Goal: Browse casually

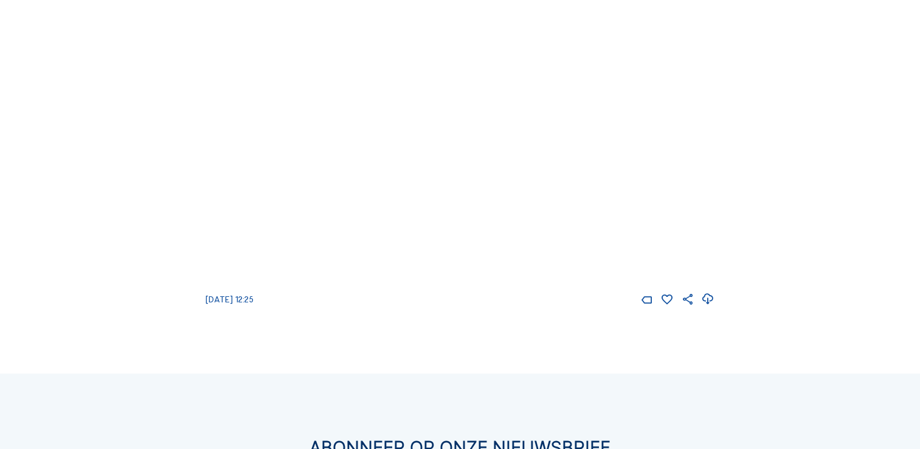
scroll to position [122, 0]
